Goal: Book appointment/travel/reservation

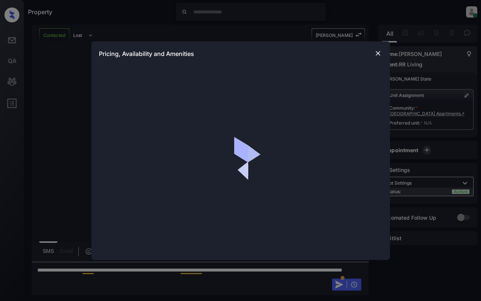
scroll to position [607, 0]
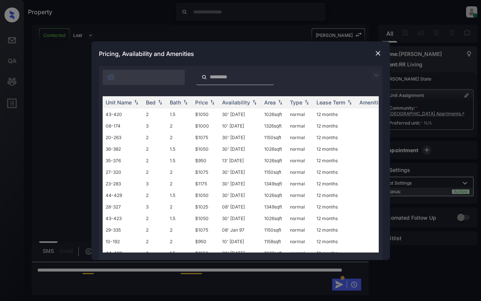
click at [377, 52] on img at bounding box center [378, 53] width 7 height 7
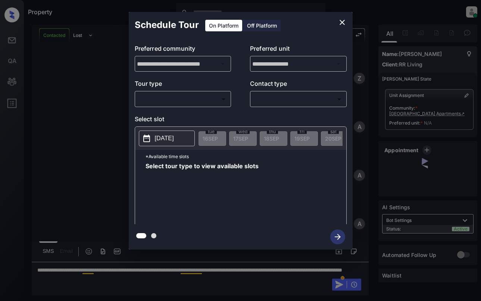
scroll to position [607, 0]
click at [198, 103] on body "Property Dominic Ceralde Online Set yourself offline Set yourself on break Prof…" at bounding box center [240, 150] width 481 height 301
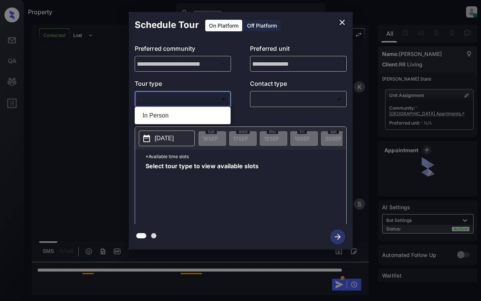
click at [201, 113] on li "In Person" at bounding box center [183, 115] width 92 height 13
type input "********"
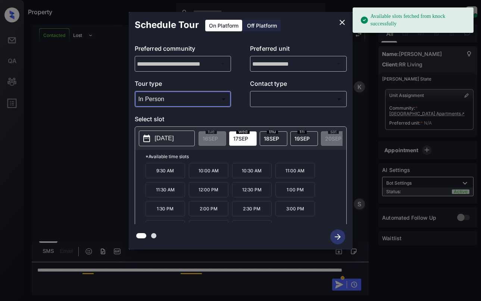
click at [174, 142] on p "2025-09-17" at bounding box center [164, 138] width 19 height 9
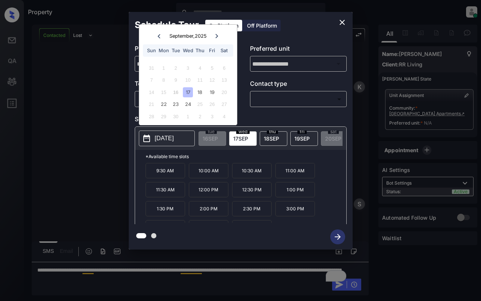
click at [341, 22] on icon "close" at bounding box center [342, 22] width 9 height 9
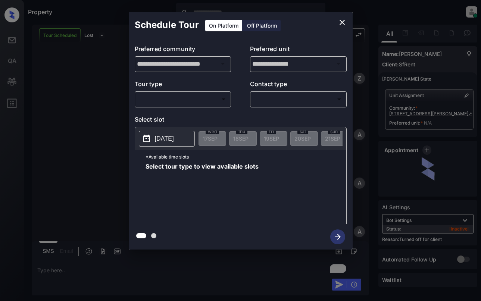
scroll to position [3046, 0]
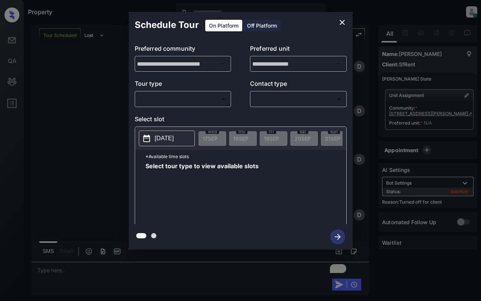
click at [255, 24] on div "Off Platform" at bounding box center [262, 26] width 37 height 12
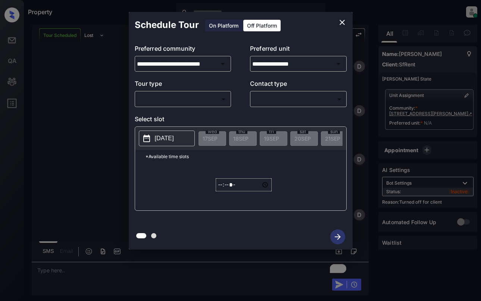
click at [218, 63] on button "Open" at bounding box center [223, 64] width 10 height 10
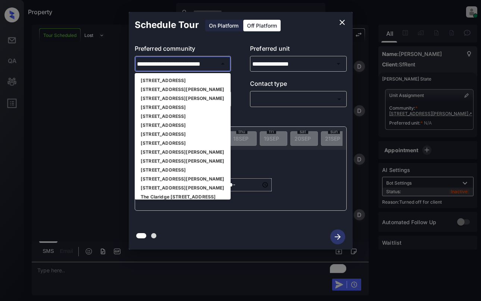
click at [183, 89] on li "1461 Alice St, Oakland, CA" at bounding box center [183, 89] width 96 height 9
